Goal: Task Accomplishment & Management: Complete application form

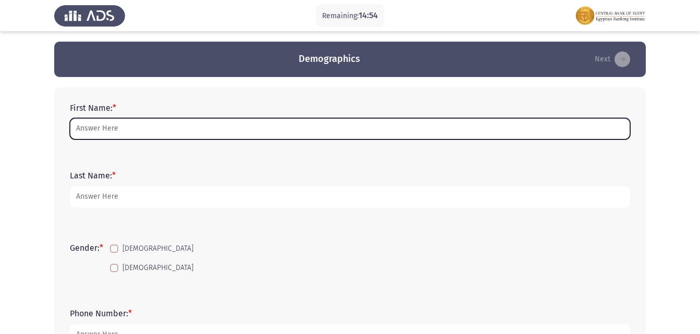
click at [118, 126] on input "First Name: *" at bounding box center [350, 128] width 560 height 21
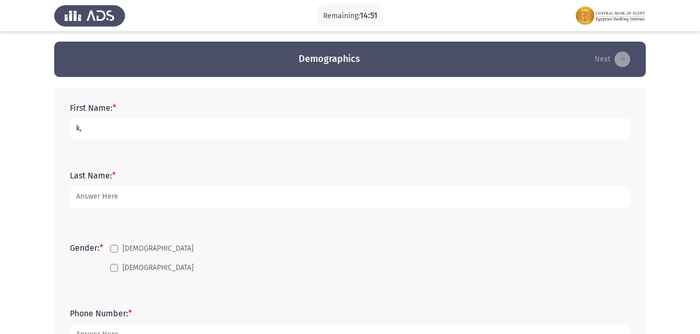
type input "k"
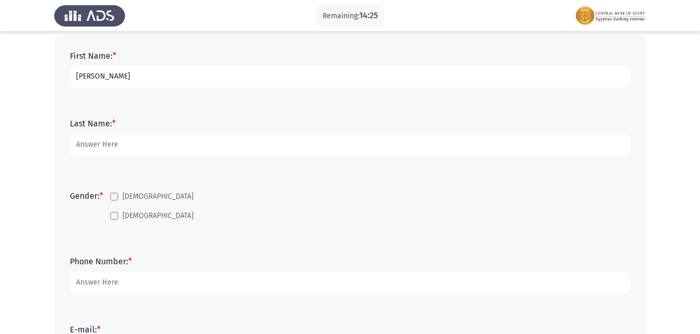
type input "[PERSON_NAME]"
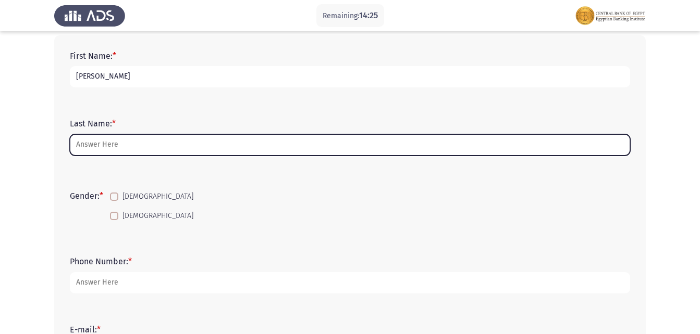
click at [128, 148] on input "Last Name: *" at bounding box center [350, 144] width 560 height 21
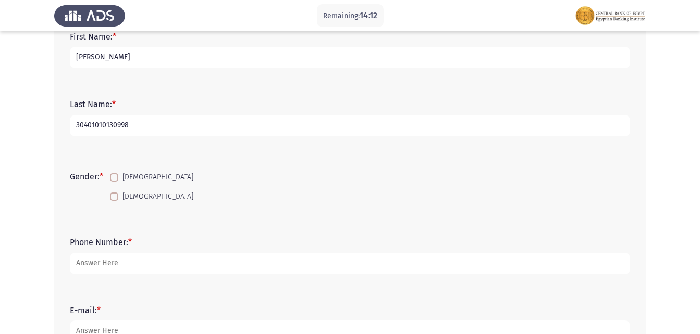
scroll to position [104, 0]
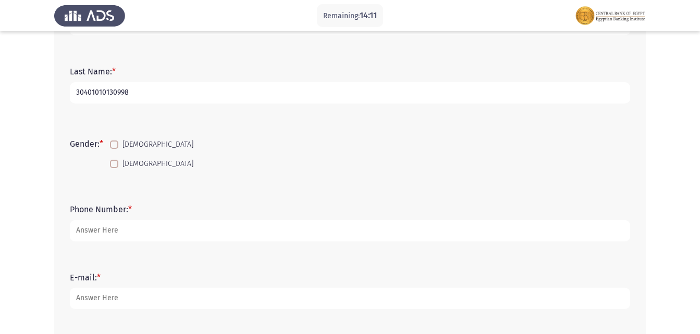
type input "30401010130998"
click at [116, 142] on span at bounding box center [114, 145] width 8 height 8
click at [114, 149] on input "[DEMOGRAPHIC_DATA]" at bounding box center [114, 149] width 1 height 1
checkbox input "true"
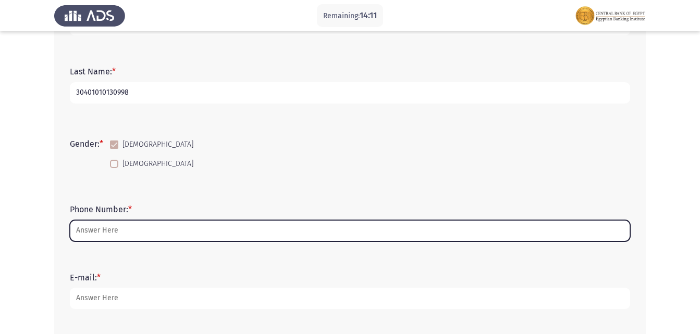
click at [127, 230] on input "Phone Number: *" at bounding box center [350, 230] width 560 height 21
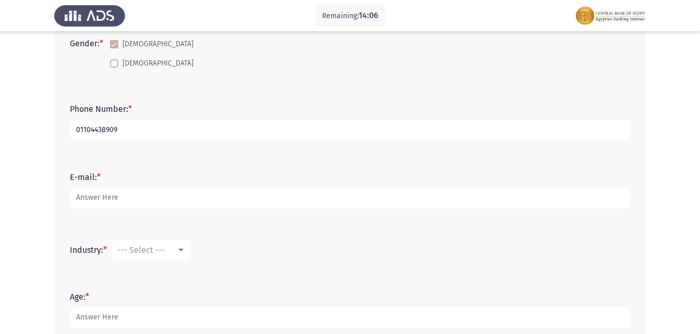
scroll to position [208, 0]
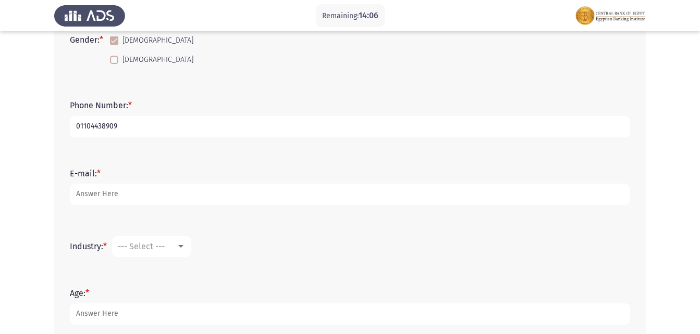
type input "01104438909"
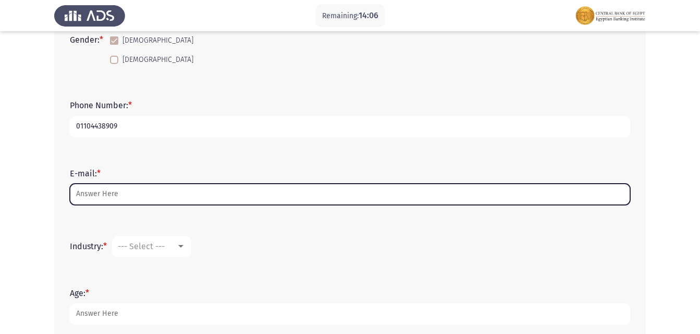
click at [94, 189] on input "E-mail: *" at bounding box center [350, 194] width 560 height 21
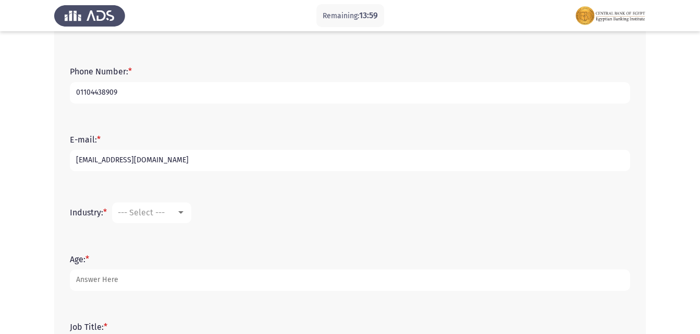
scroll to position [260, 0]
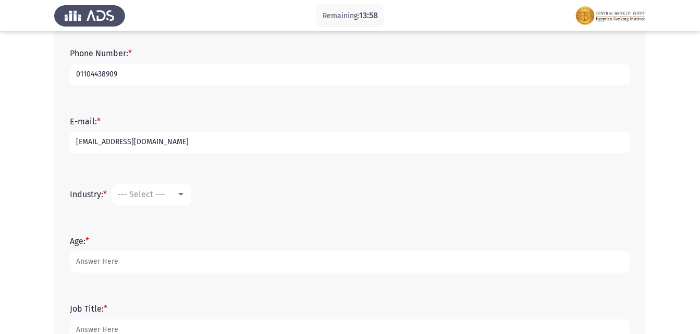
type input "[EMAIL_ADDRESS][DOMAIN_NAME]"
click at [160, 188] on mat-select "--- Select ---" at bounding box center [151, 194] width 79 height 21
click at [181, 196] on div at bounding box center [180, 194] width 5 height 3
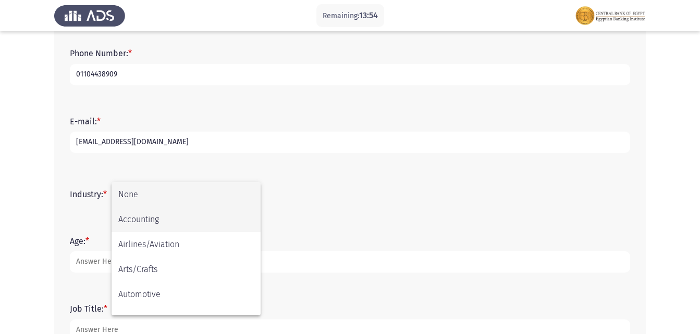
click at [175, 217] on span "Accounting" at bounding box center [185, 219] width 135 height 25
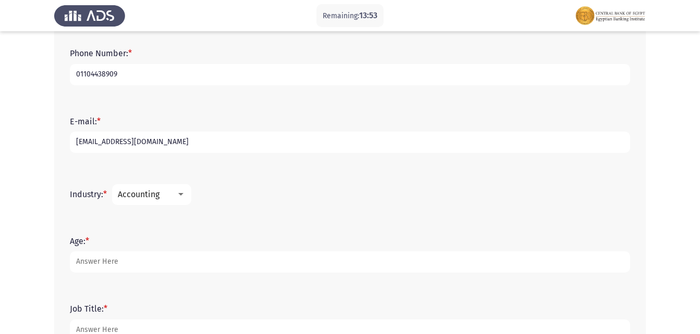
click at [179, 193] on div at bounding box center [180, 195] width 9 height 8
click at [221, 123] on div at bounding box center [350, 167] width 700 height 334
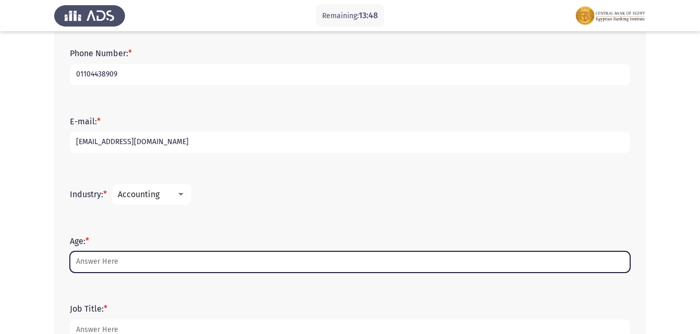
click at [130, 270] on input "Age: *" at bounding box center [350, 262] width 560 height 21
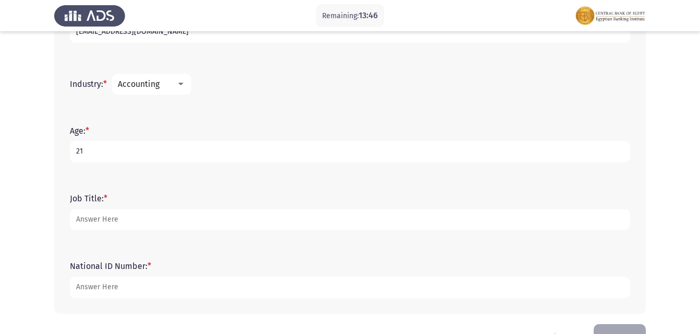
scroll to position [403, 0]
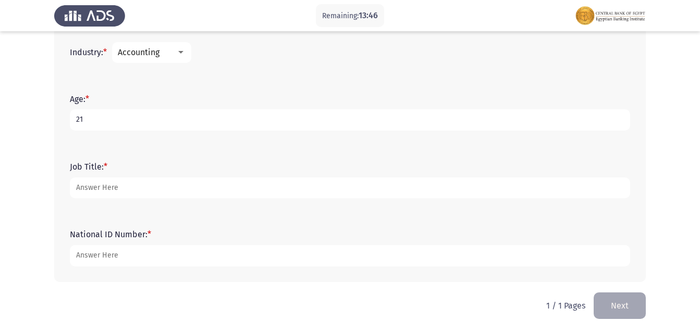
type input "21"
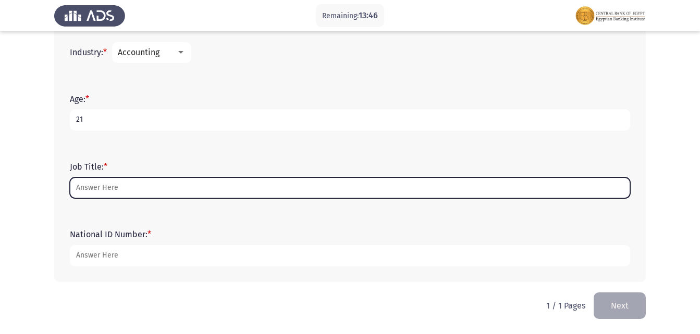
click at [138, 190] on input "Job Title: *" at bounding box center [350, 188] width 560 height 21
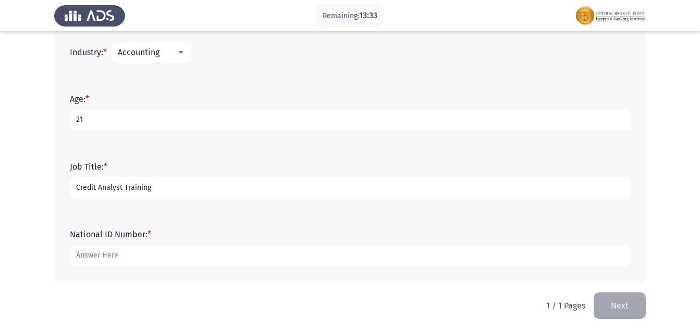
type input "Credit Analyst Training"
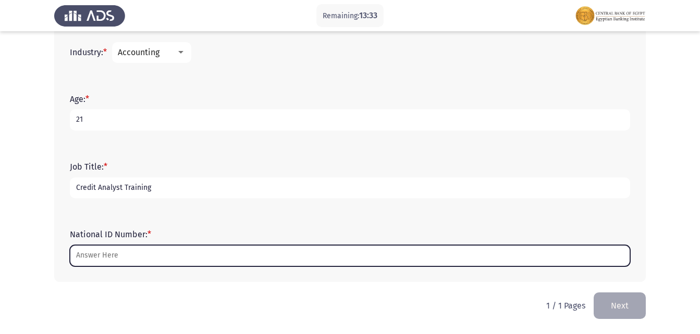
click at [127, 263] on input "National ID Number: *" at bounding box center [350, 255] width 560 height 21
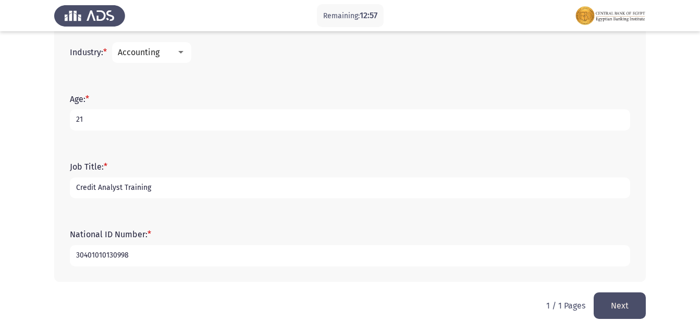
type input "30401010130998"
click at [620, 315] on button "Next" at bounding box center [619, 306] width 52 height 27
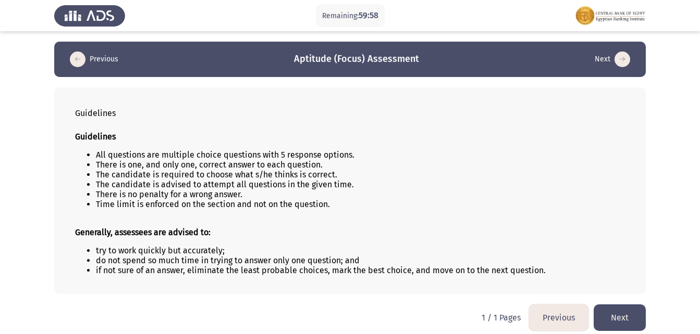
scroll to position [7, 0]
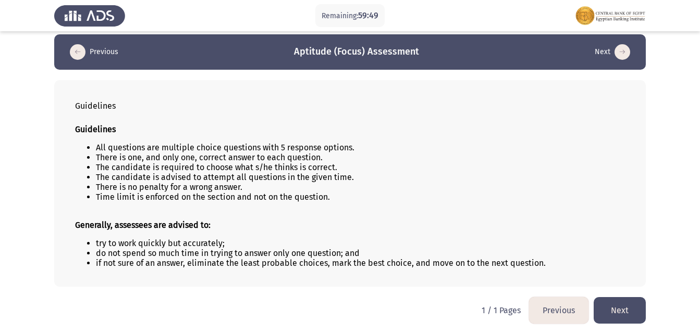
click at [617, 309] on button "Next" at bounding box center [619, 310] width 52 height 27
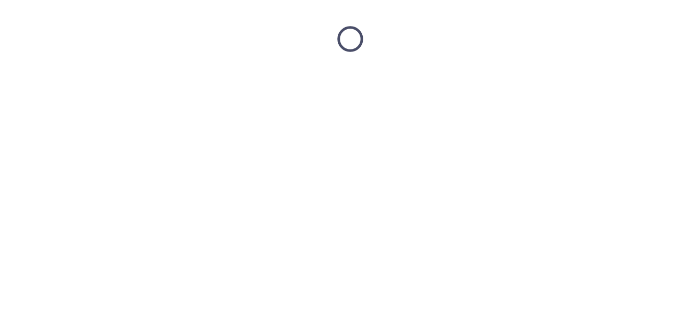
scroll to position [0, 0]
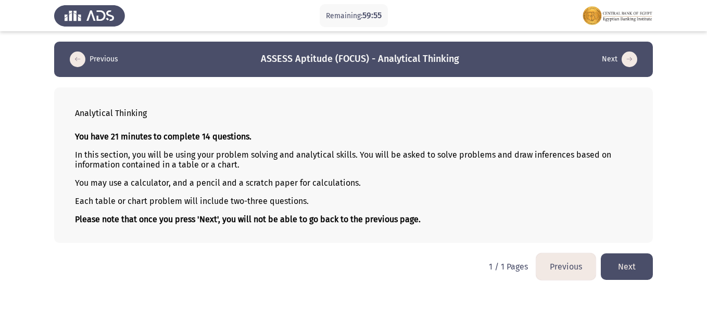
click at [617, 268] on button "Next" at bounding box center [627, 267] width 52 height 27
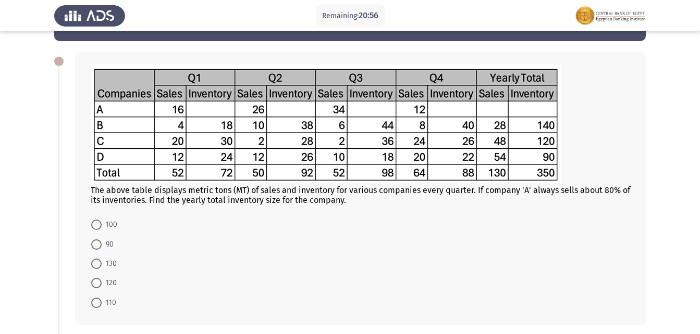
scroll to position [52, 0]
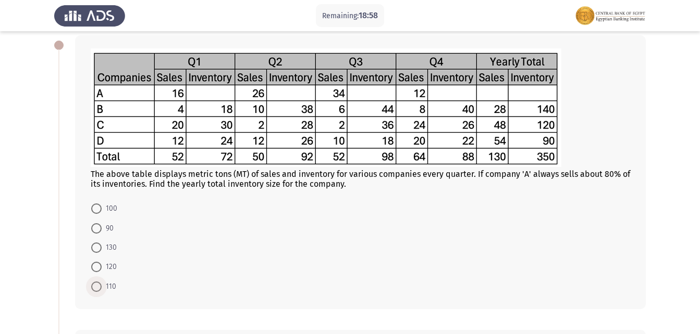
click at [105, 286] on span "110" at bounding box center [109, 287] width 15 height 13
click at [102, 286] on input "110" at bounding box center [96, 287] width 10 height 10
radio input "true"
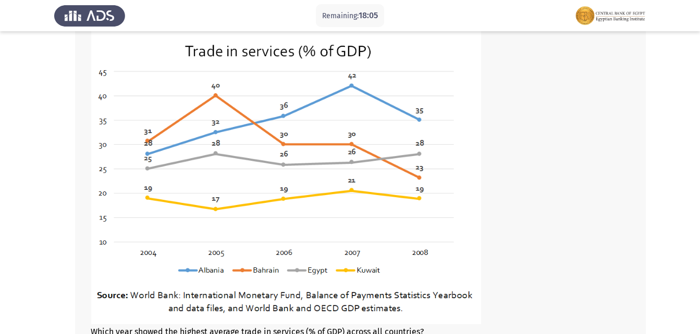
scroll to position [384, 0]
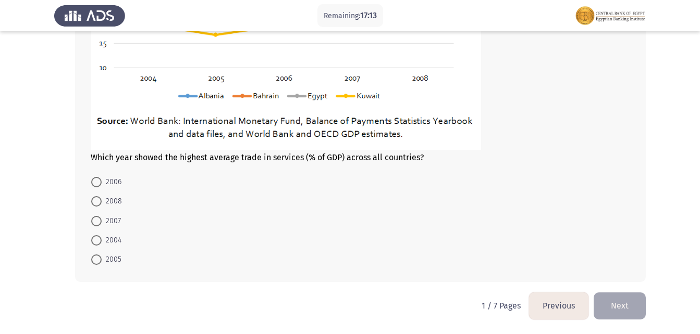
click at [109, 215] on span "2007" at bounding box center [111, 221] width 19 height 13
click at [102, 216] on input "2007" at bounding box center [96, 221] width 10 height 10
radio input "true"
click at [638, 294] on button "Next" at bounding box center [619, 306] width 52 height 27
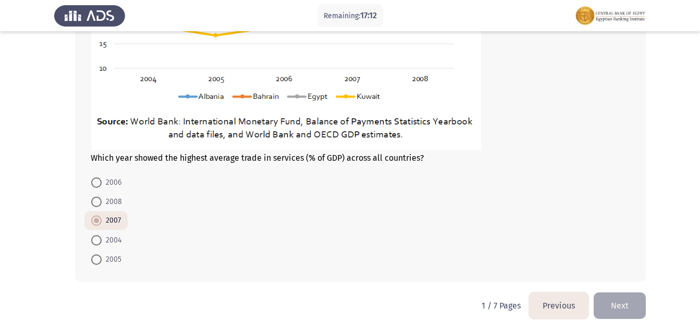
scroll to position [0, 0]
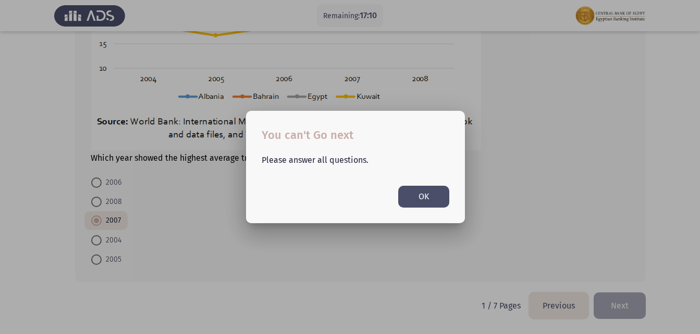
click at [428, 197] on button "OK" at bounding box center [423, 196] width 51 height 21
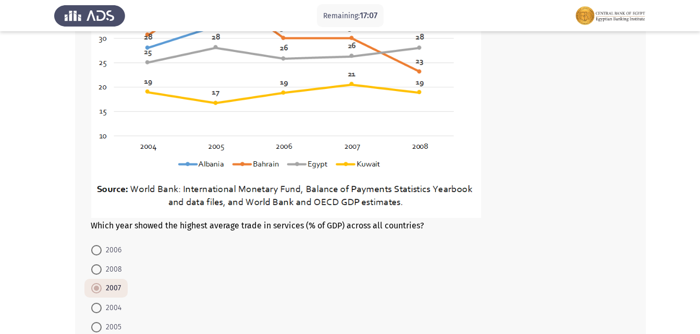
scroll to position [540, 0]
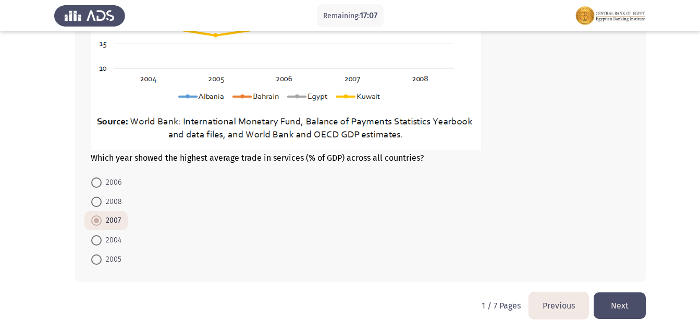
click at [626, 307] on button "Next" at bounding box center [619, 306] width 52 height 27
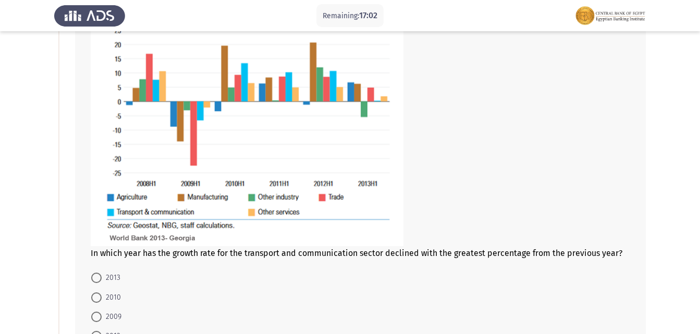
scroll to position [402, 0]
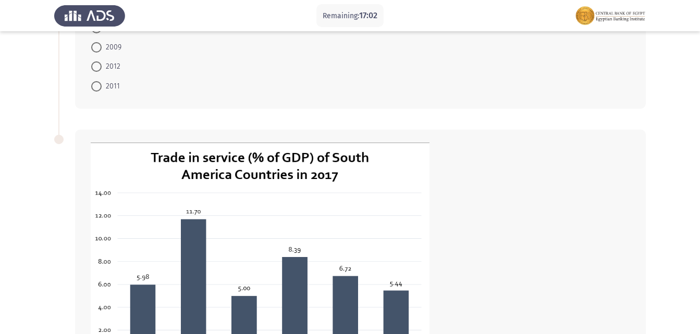
click at [562, 307] on div "Previous ASSESS Aptitude (FOCUS) - Analytical Thinking Next In which year has t…" at bounding box center [349, 105] width 591 height 930
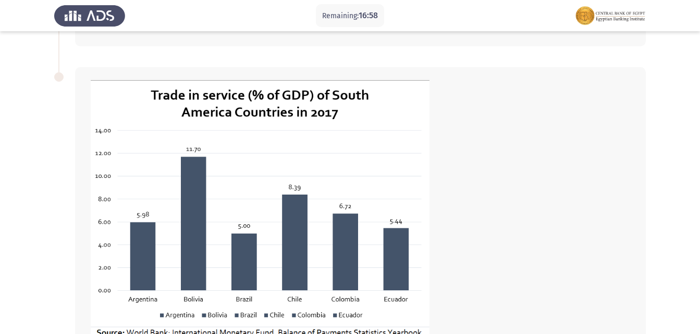
scroll to position [669, 0]
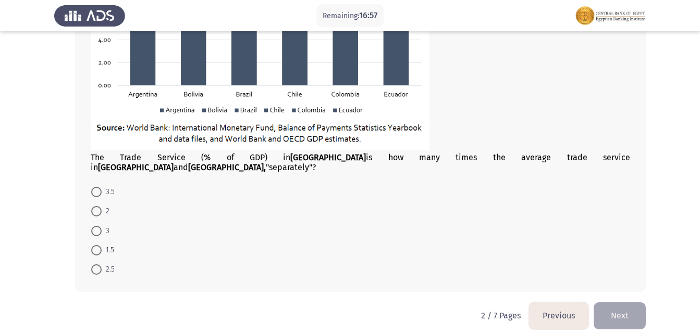
click at [553, 310] on button "Previous" at bounding box center [558, 316] width 59 height 27
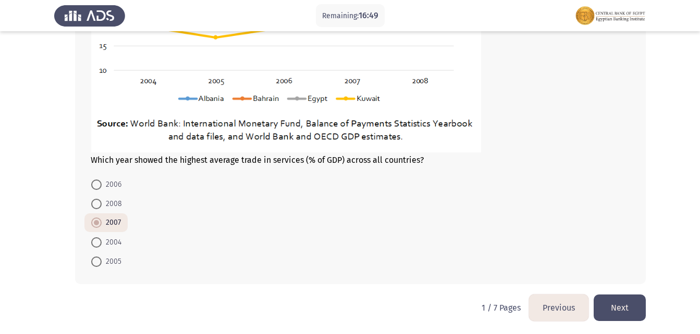
scroll to position [540, 0]
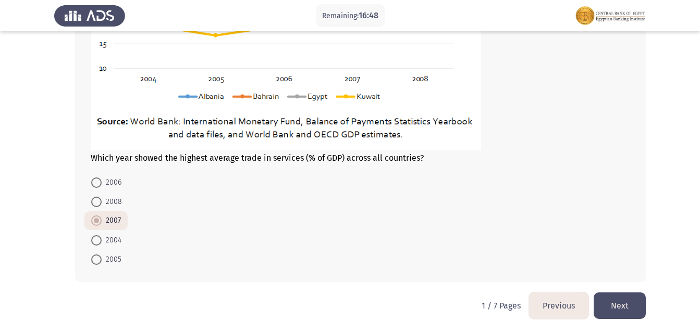
click at [626, 306] on button "Next" at bounding box center [619, 306] width 52 height 27
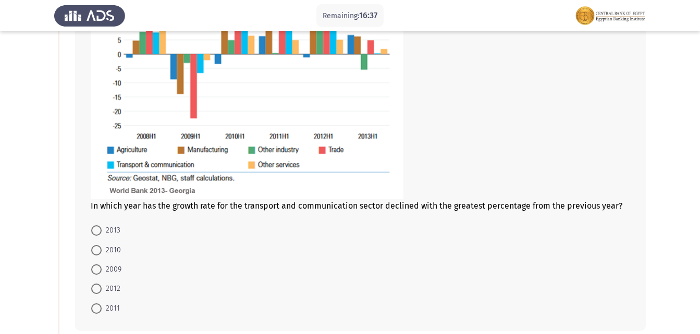
scroll to position [156, 0]
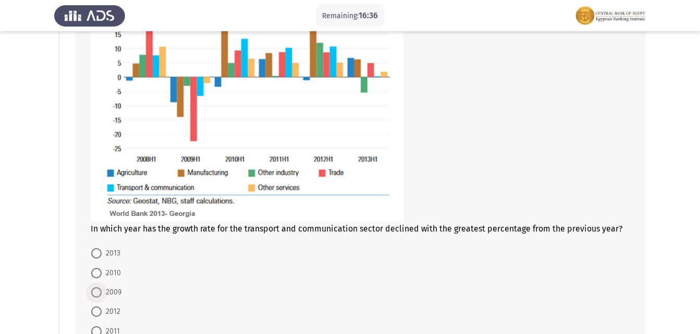
click at [110, 289] on span "2009" at bounding box center [112, 292] width 20 height 13
click at [102, 289] on input "2009" at bounding box center [96, 293] width 10 height 10
radio input "true"
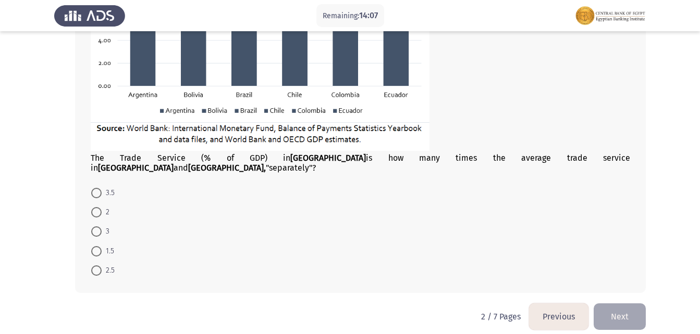
scroll to position [669, 0]
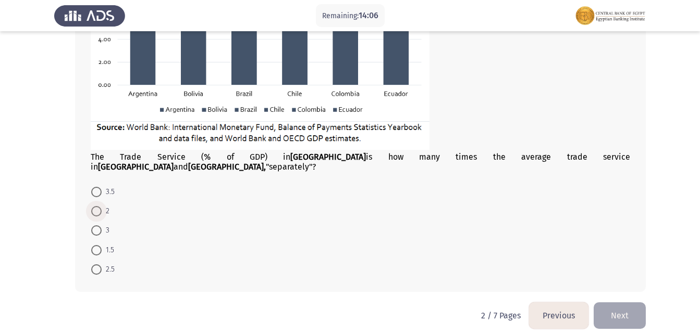
click at [105, 205] on span "2" at bounding box center [106, 211] width 8 height 13
click at [102, 206] on input "2" at bounding box center [96, 211] width 10 height 10
radio input "true"
click at [612, 307] on button "Next" at bounding box center [619, 316] width 52 height 27
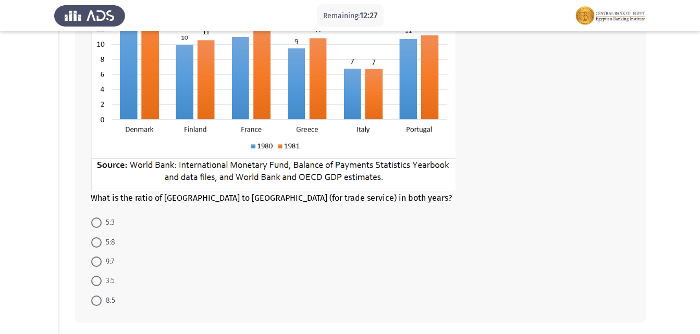
scroll to position [156, 0]
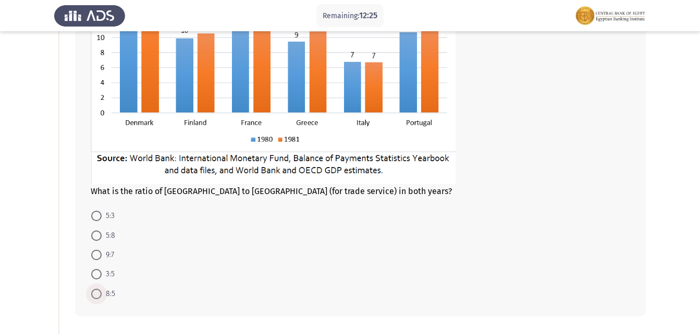
click at [107, 292] on span "8:5" at bounding box center [109, 294] width 14 height 13
click at [102, 292] on input "8:5" at bounding box center [96, 294] width 10 height 10
radio input "true"
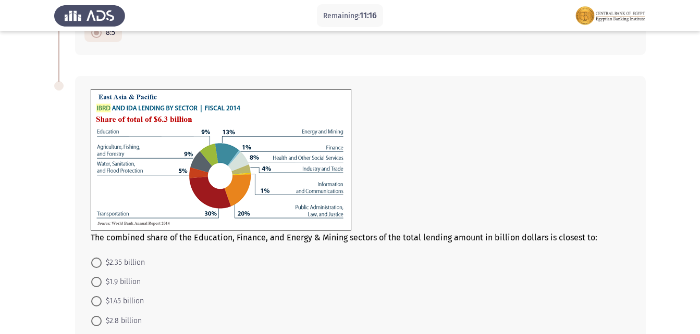
scroll to position [469, 0]
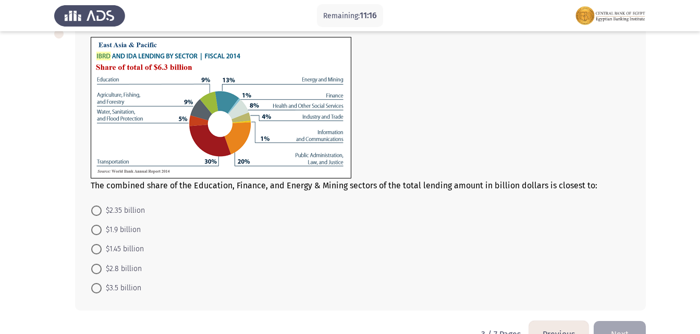
click at [124, 244] on span "$1.45 billion" at bounding box center [123, 249] width 42 height 13
click at [102, 244] on input "$1.45 billion" at bounding box center [96, 249] width 10 height 10
radio input "true"
click at [612, 330] on button "Next" at bounding box center [619, 334] width 52 height 27
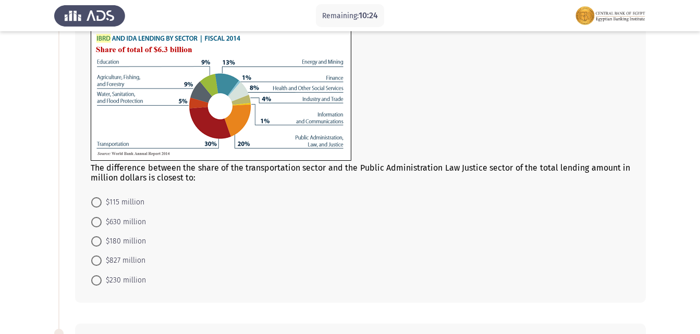
scroll to position [104, 0]
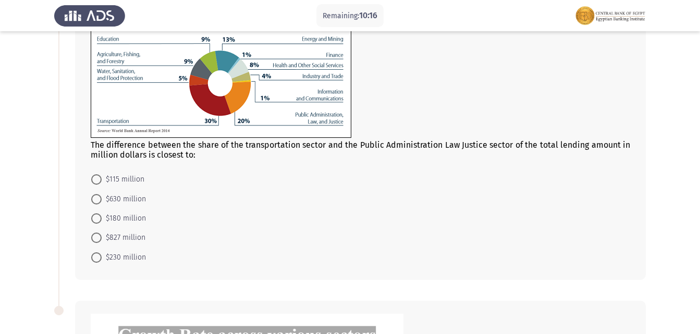
click at [120, 260] on span "$230 million" at bounding box center [124, 258] width 44 height 13
click at [102, 260] on input "$230 million" at bounding box center [96, 258] width 10 height 10
radio input "true"
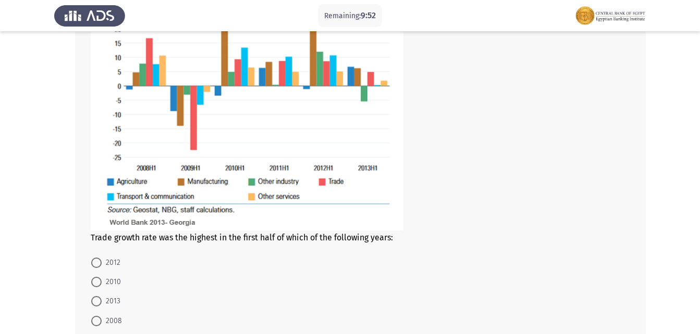
scroll to position [441, 0]
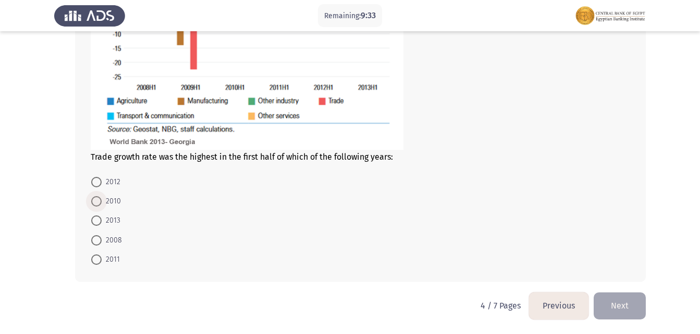
click at [107, 196] on span "2010" at bounding box center [111, 201] width 19 height 13
click at [102, 196] on input "2010" at bounding box center [96, 201] width 10 height 10
radio input "true"
click at [639, 305] on button "Next" at bounding box center [619, 306] width 52 height 27
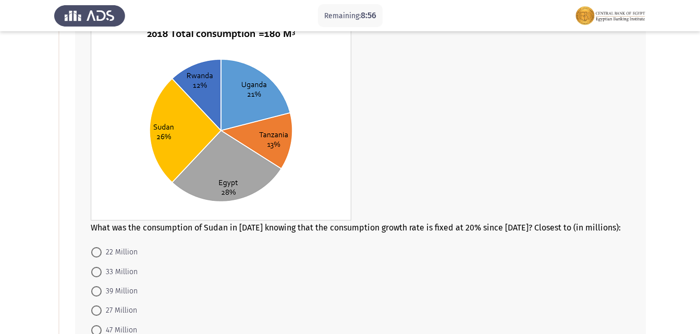
scroll to position [104, 0]
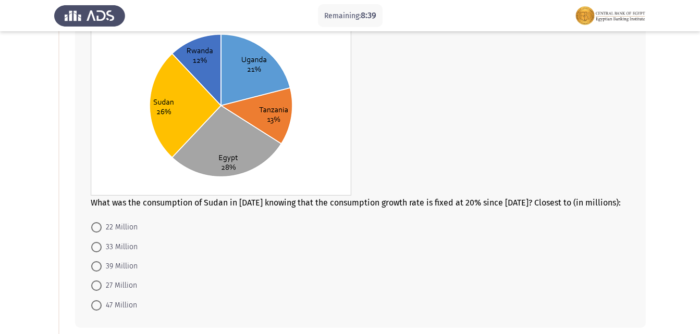
click at [103, 297] on mat-radio-button "47 Million" at bounding box center [113, 304] width 59 height 19
click at [119, 304] on span "47 Million" at bounding box center [119, 306] width 35 height 13
click at [102, 304] on input "47 Million" at bounding box center [96, 306] width 10 height 10
radio input "true"
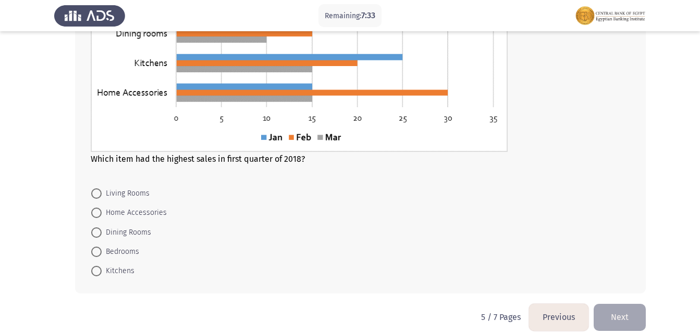
scroll to position [552, 0]
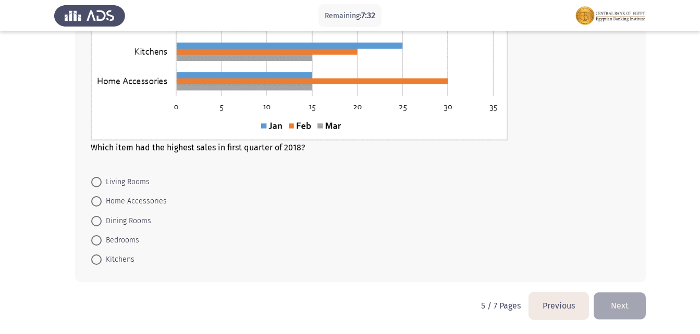
click at [125, 243] on span "Bedrooms" at bounding box center [121, 240] width 38 height 13
click at [102, 243] on input "Bedrooms" at bounding box center [96, 240] width 10 height 10
radio input "true"
click at [608, 312] on button "Next" at bounding box center [619, 306] width 52 height 27
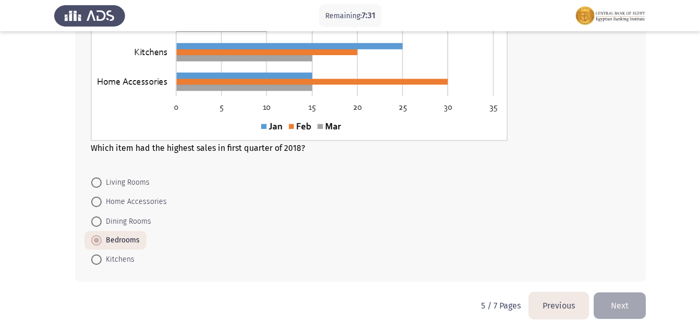
scroll to position [0, 0]
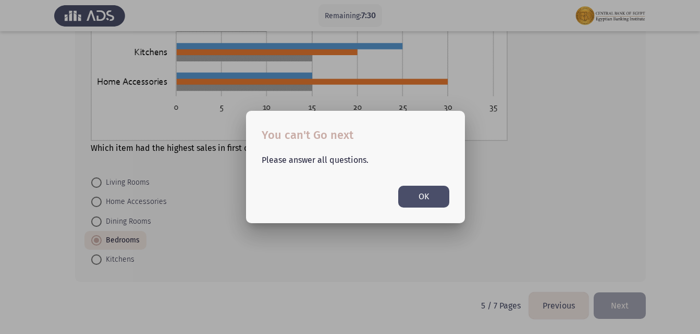
click at [428, 204] on button "OK" at bounding box center [423, 196] width 51 height 21
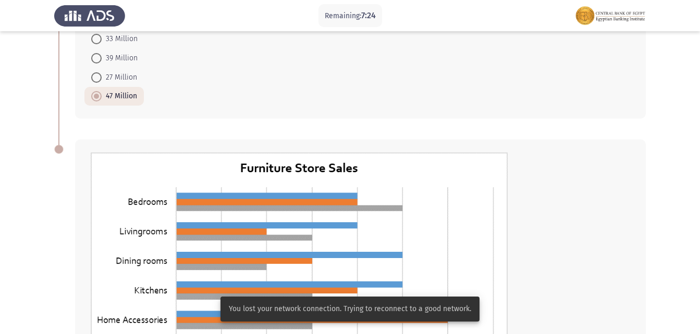
scroll to position [551, 0]
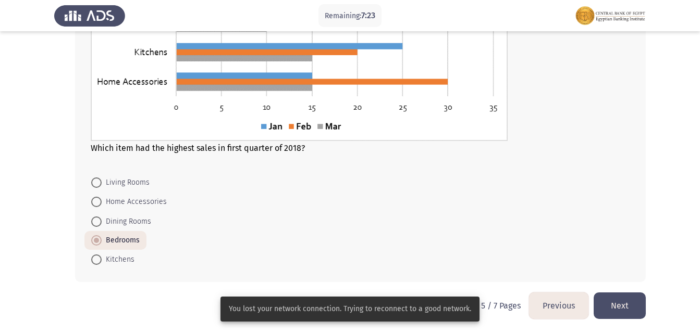
click at [613, 305] on button "Next" at bounding box center [619, 306] width 52 height 27
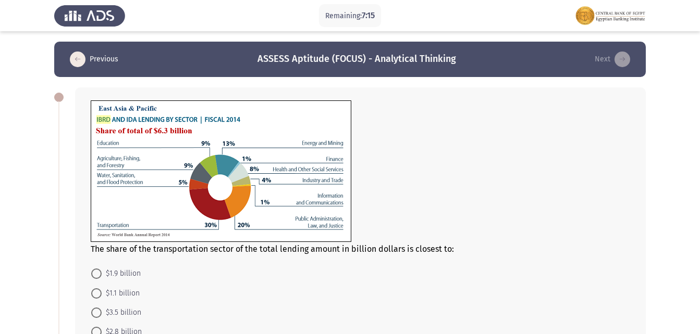
scroll to position [52, 0]
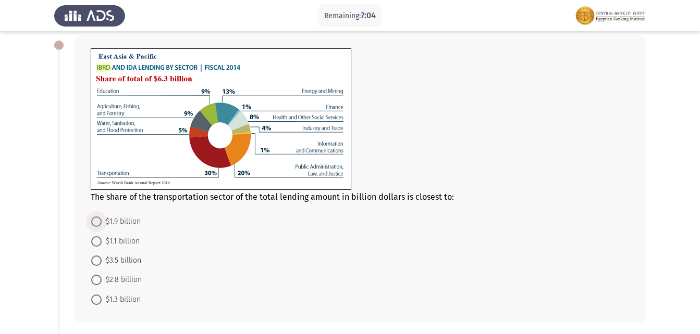
click at [128, 222] on span "$1.9 billion" at bounding box center [121, 222] width 39 height 13
click at [102, 222] on input "$1.9 billion" at bounding box center [96, 222] width 10 height 10
radio input "true"
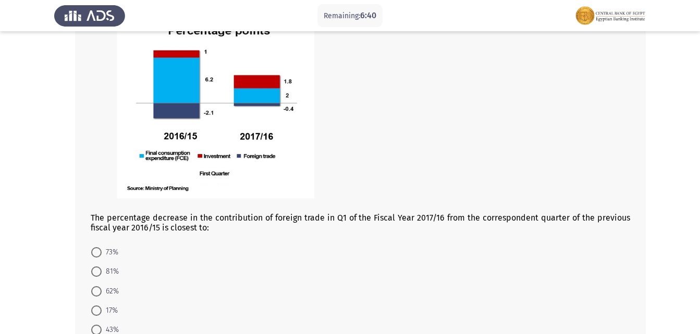
scroll to position [447, 0]
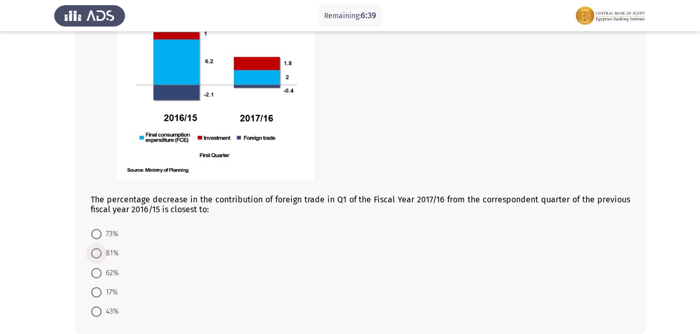
click at [111, 253] on span "81%" at bounding box center [110, 253] width 17 height 13
click at [102, 253] on input "81%" at bounding box center [96, 253] width 10 height 10
radio input "true"
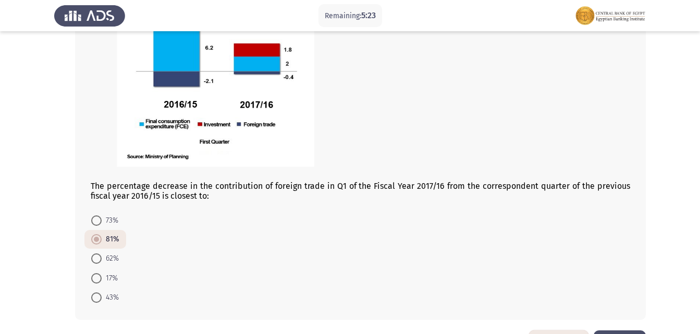
scroll to position [498, 0]
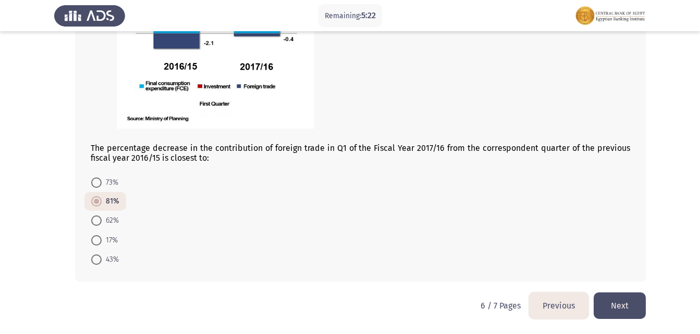
click at [615, 313] on button "Next" at bounding box center [619, 306] width 52 height 27
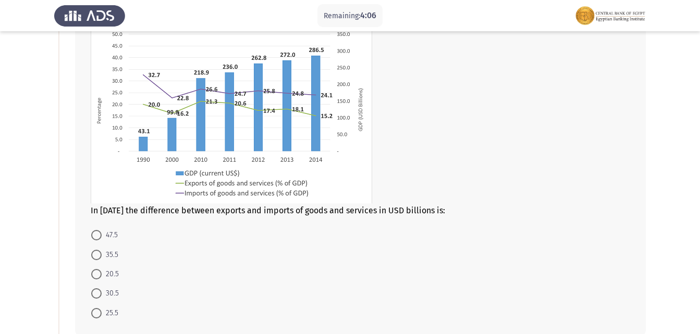
scroll to position [104, 0]
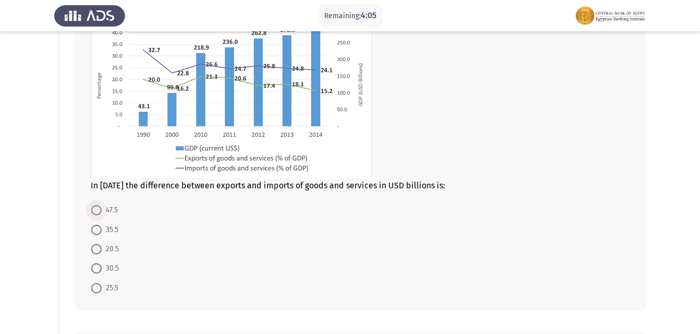
click at [110, 207] on span "47.5" at bounding box center [110, 210] width 16 height 13
click at [102, 207] on input "47.5" at bounding box center [96, 210] width 10 height 10
radio input "true"
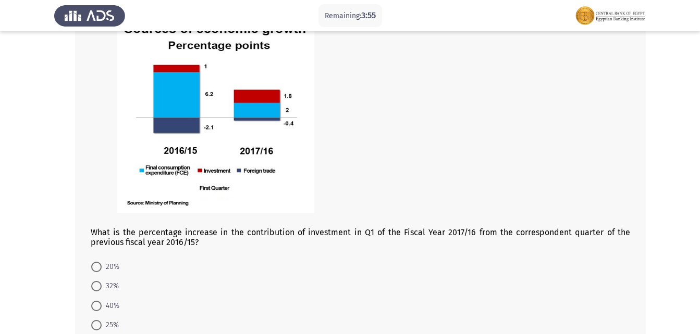
scroll to position [540, 0]
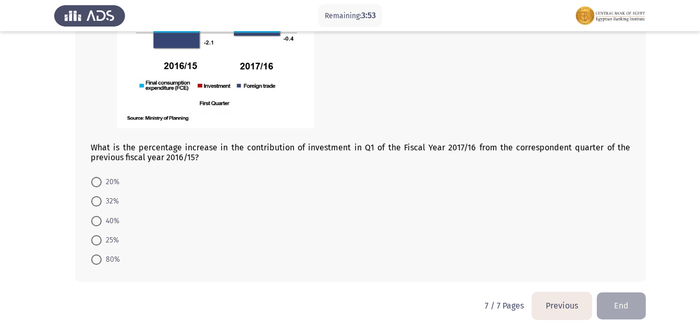
click at [567, 301] on button "Previous" at bounding box center [561, 306] width 59 height 27
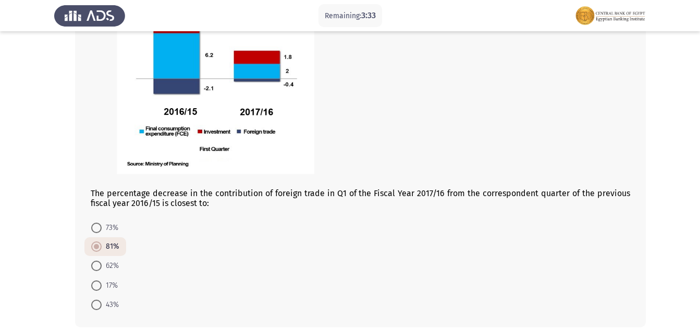
scroll to position [498, 0]
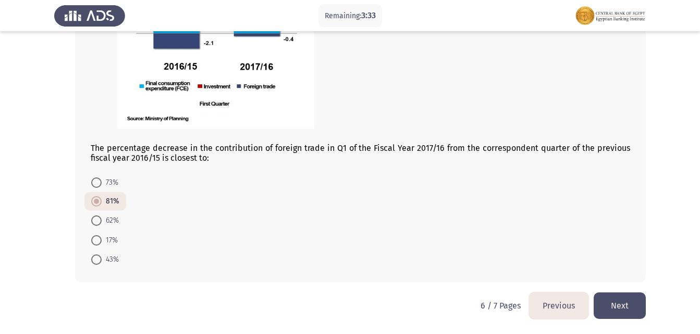
click at [614, 315] on button "Next" at bounding box center [619, 306] width 52 height 27
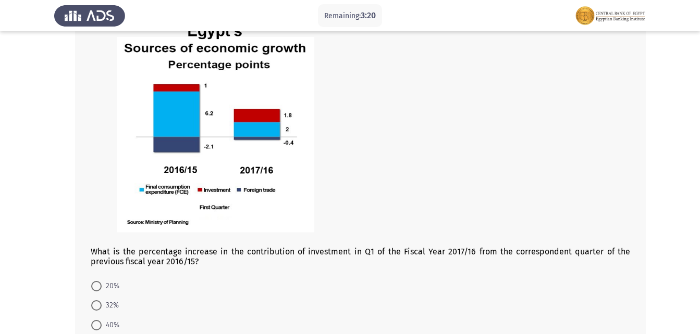
scroll to position [488, 0]
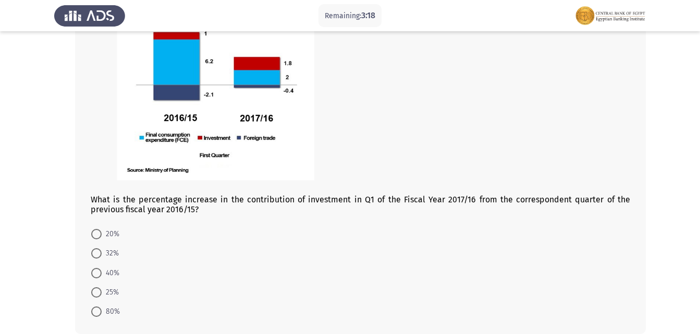
click at [103, 316] on span "80%" at bounding box center [111, 312] width 18 height 13
click at [102, 316] on input "80%" at bounding box center [96, 312] width 10 height 10
radio input "true"
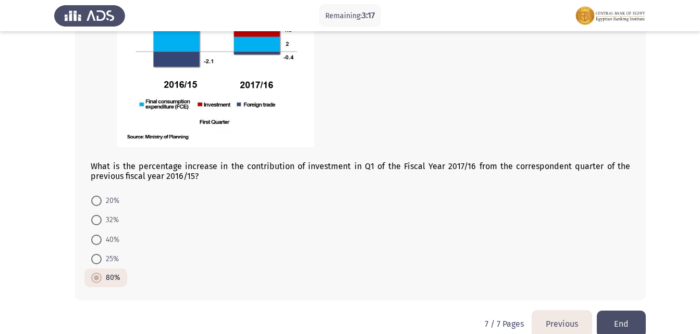
scroll to position [539, 0]
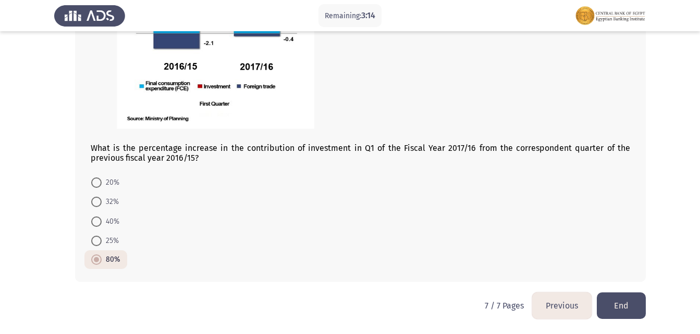
click at [566, 314] on button "Previous" at bounding box center [561, 306] width 59 height 27
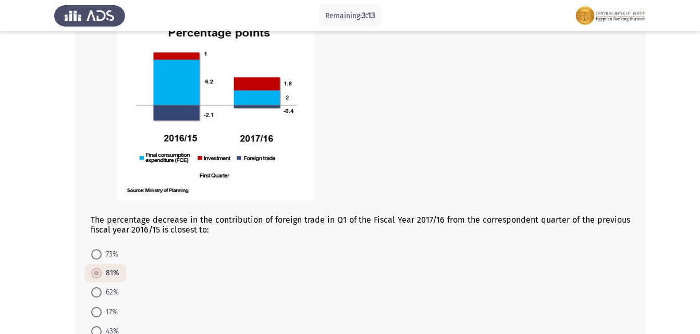
scroll to position [498, 0]
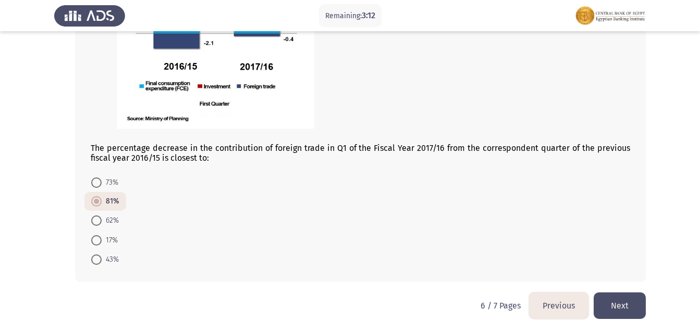
click at [571, 307] on button "Previous" at bounding box center [558, 306] width 59 height 27
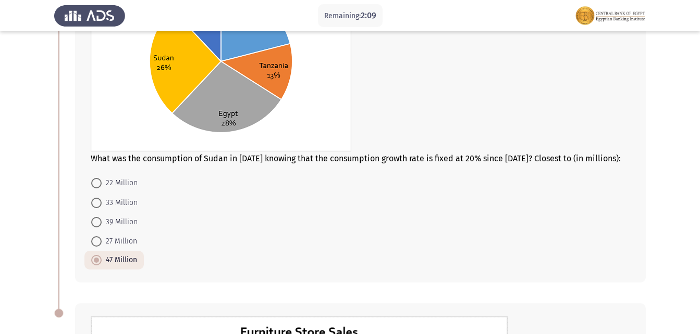
scroll to position [156, 0]
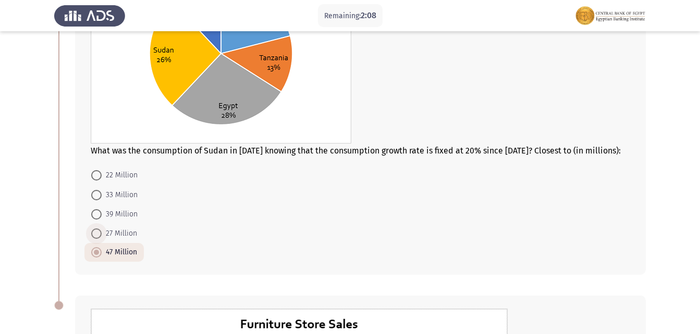
click at [134, 228] on span "27 Million" at bounding box center [119, 234] width 35 height 13
click at [102, 229] on input "27 Million" at bounding box center [96, 234] width 10 height 10
radio input "true"
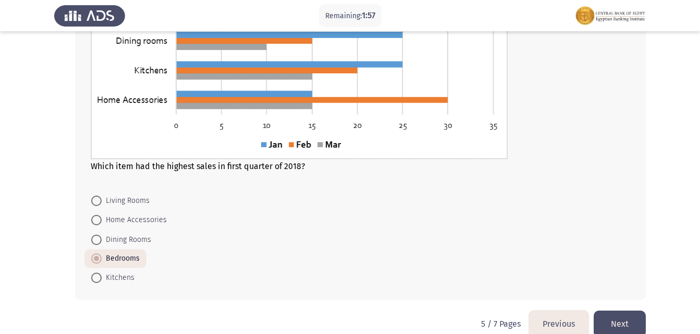
scroll to position [551, 0]
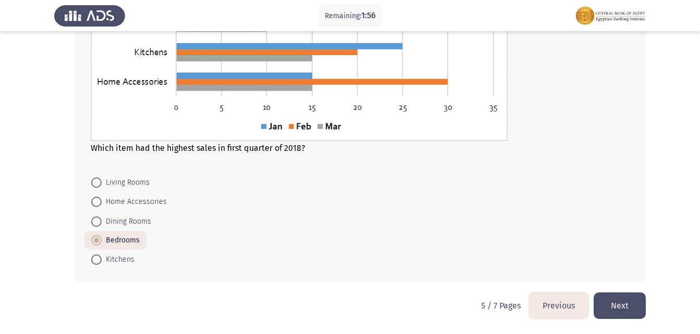
click at [564, 312] on button "Previous" at bounding box center [558, 306] width 59 height 27
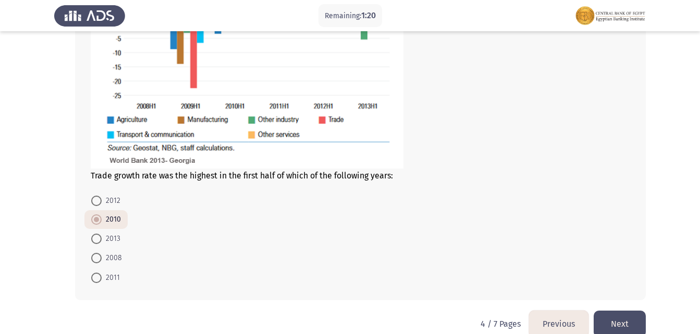
scroll to position [544, 0]
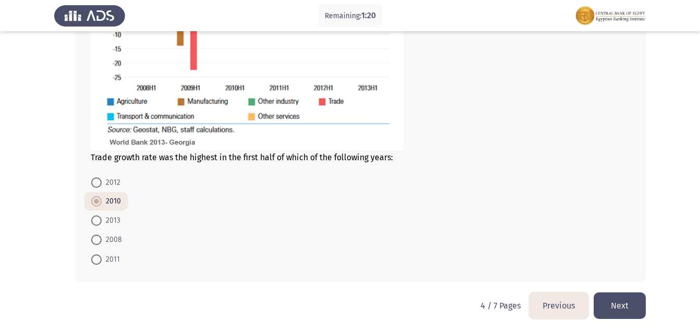
click at [555, 306] on button "Previous" at bounding box center [558, 306] width 59 height 27
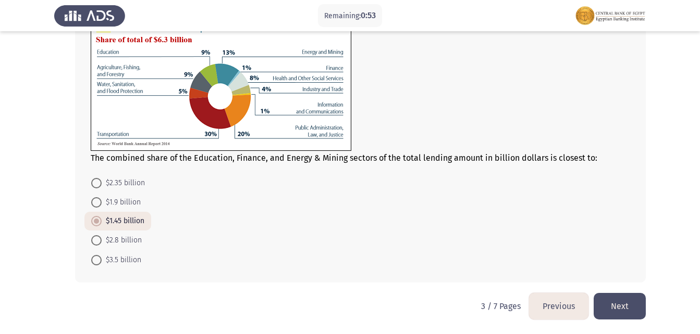
scroll to position [497, 0]
click at [563, 312] on button "Previous" at bounding box center [558, 306] width 59 height 27
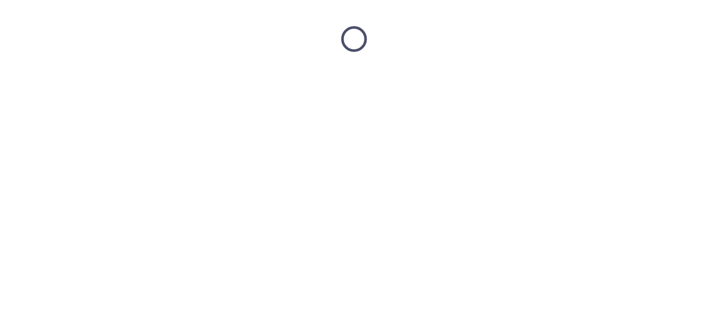
scroll to position [0, 0]
